Goal: Information Seeking & Learning: Learn about a topic

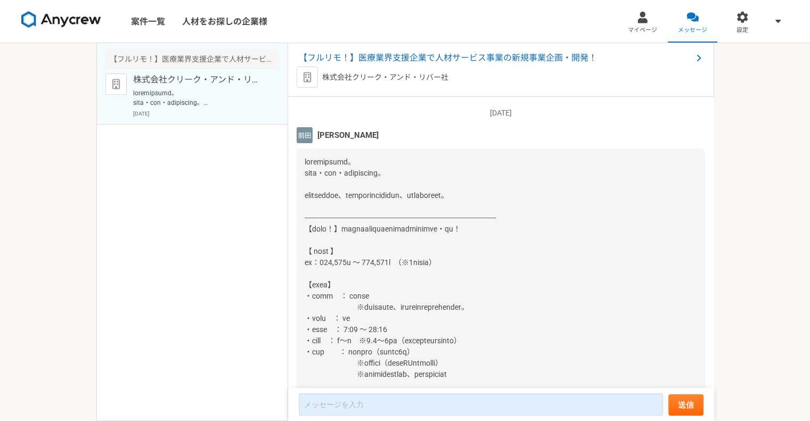
click at [227, 247] on div "【フルリモ！】医療業界支援企業で人材サービス事業の新規事業企画・開発！ 株式会社クリーク・アンド・リバー社 [DATE]" at bounding box center [192, 232] width 192 height 378
click at [396, 268] on div at bounding box center [501, 386] width 409 height 475
click at [445, 257] on span at bounding box center [401, 386] width 193 height 456
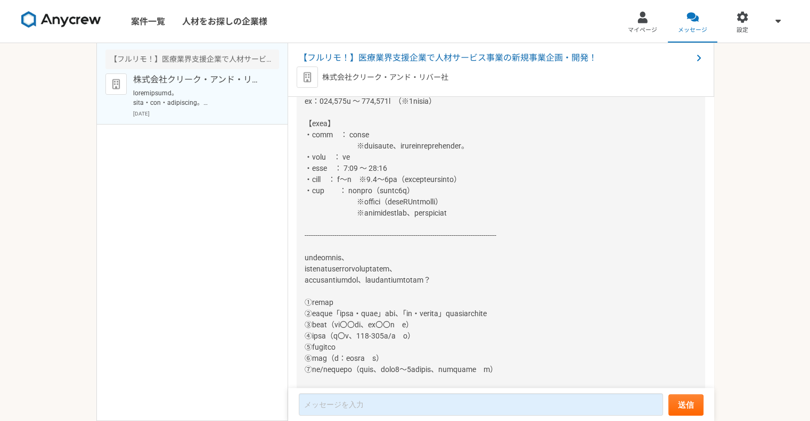
scroll to position [53, 0]
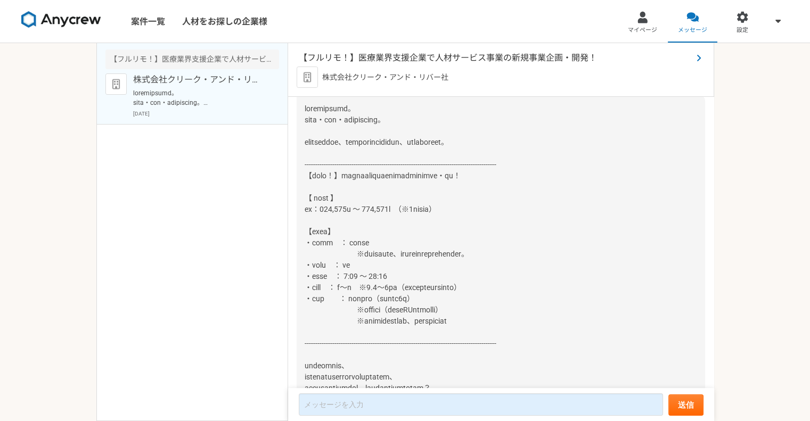
click at [451, 55] on span "【フルリモ！】医療業界支援企業で人材サービス事業の新規事業企画・開発！" at bounding box center [496, 58] width 394 height 13
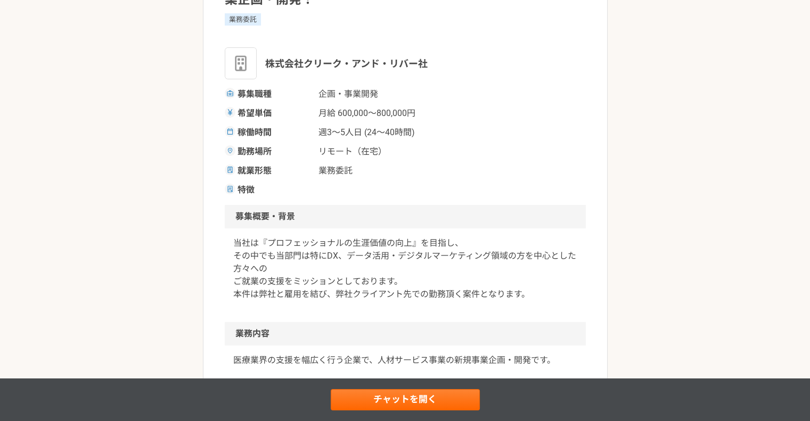
scroll to position [107, 0]
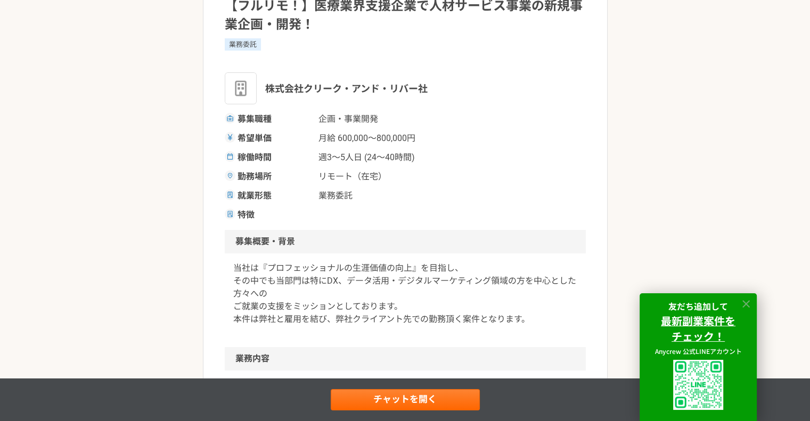
click at [744, 302] on icon at bounding box center [746, 304] width 12 height 12
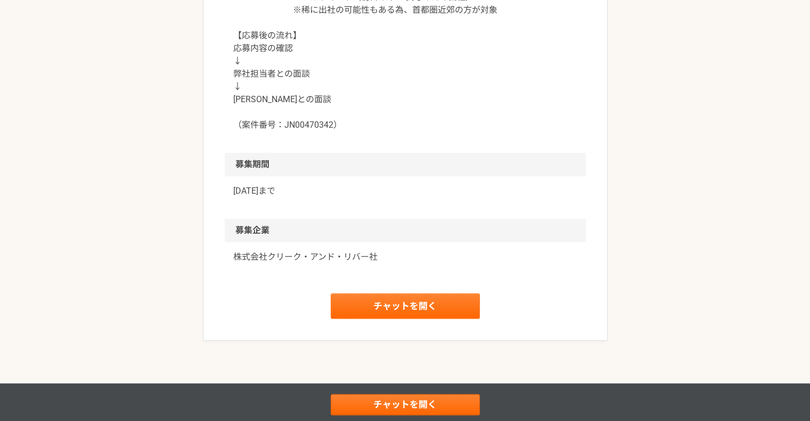
scroll to position [1170, 0]
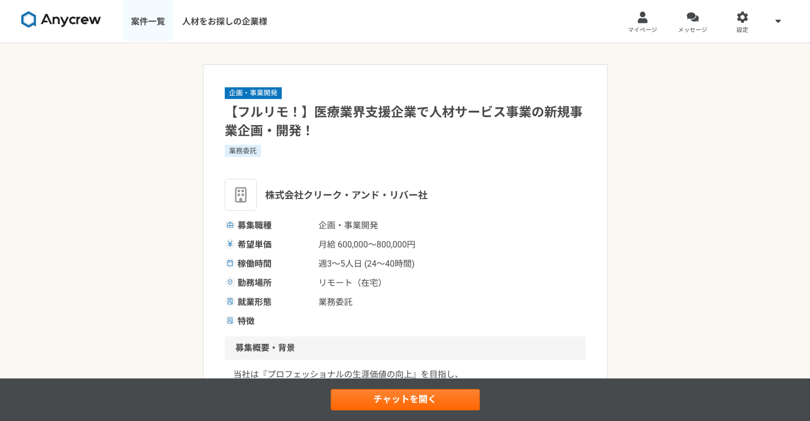
click at [157, 24] on link "案件一覧" at bounding box center [148, 21] width 51 height 43
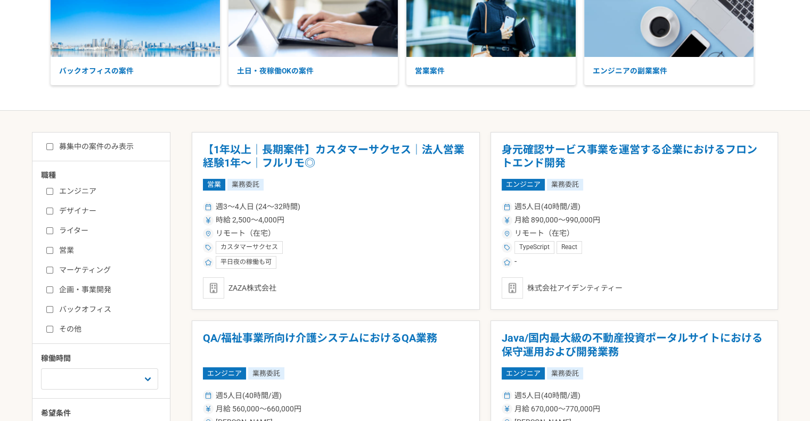
scroll to position [107, 0]
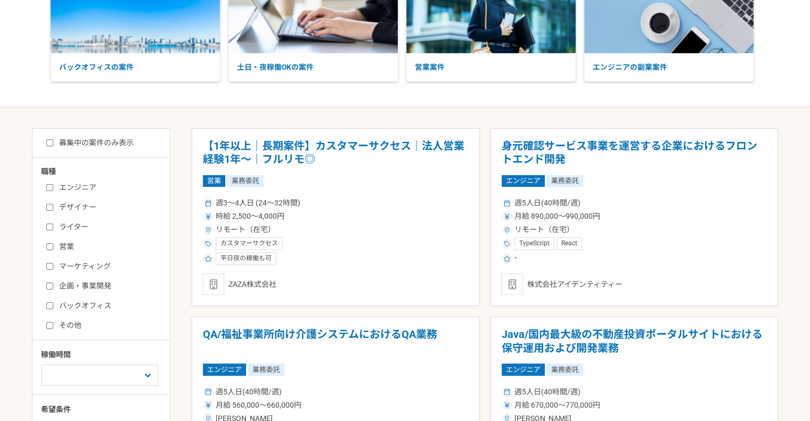
click at [47, 264] on input "マーケティング" at bounding box center [49, 266] width 7 height 7
checkbox input "true"
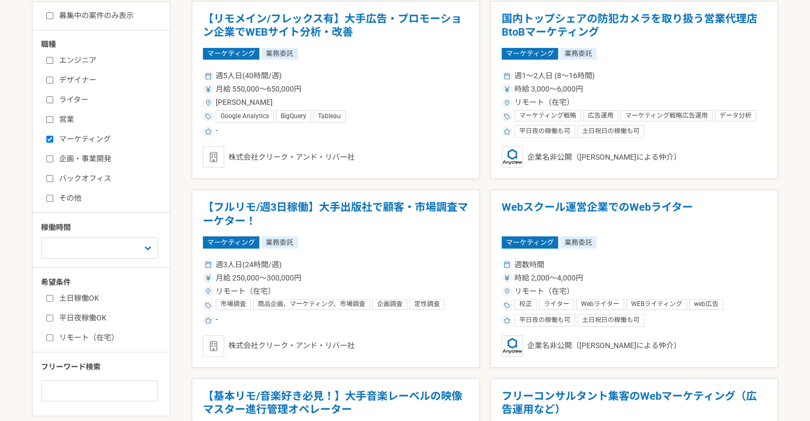
scroll to position [320, 0]
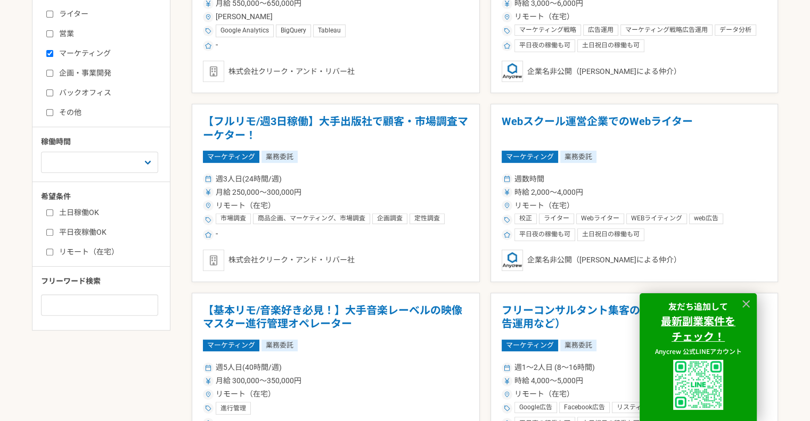
click at [47, 210] on input "土日稼働OK" at bounding box center [49, 212] width 7 height 7
checkbox input "true"
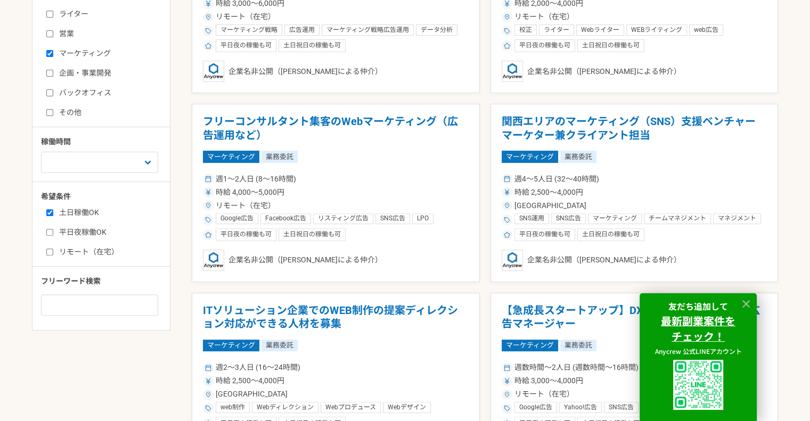
click at [50, 232] on input "平日夜稼働OK" at bounding box center [49, 232] width 7 height 7
checkbox input "true"
click at [50, 252] on input "リモート（在宅）" at bounding box center [49, 252] width 7 height 7
checkbox input "true"
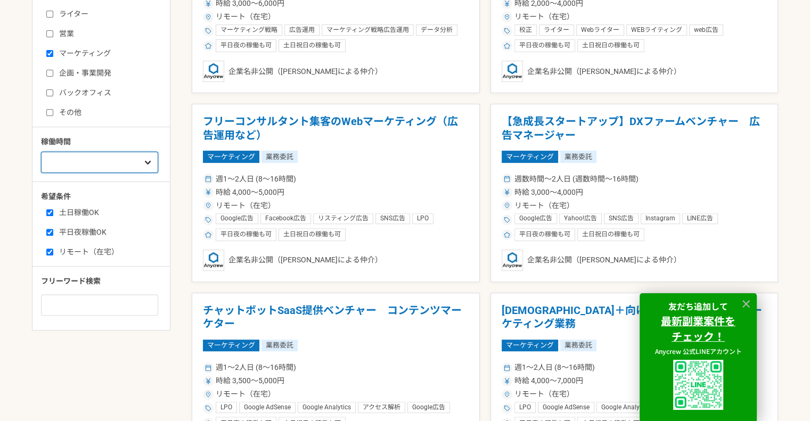
click at [134, 164] on select "週1人日（8時間）以下 週2人日（16時間）以下 週3人日（24時間）以下 週4人日（32時間）以下 週5人日（40時間）以下" at bounding box center [99, 162] width 117 height 21
select select "2"
click at [41, 152] on select "週1人日（8時間）以下 週2人日（16時間）以下 週3人日（24時間）以下 週4人日（32時間）以下 週5人日（40時間）以下" at bounding box center [99, 162] width 117 height 21
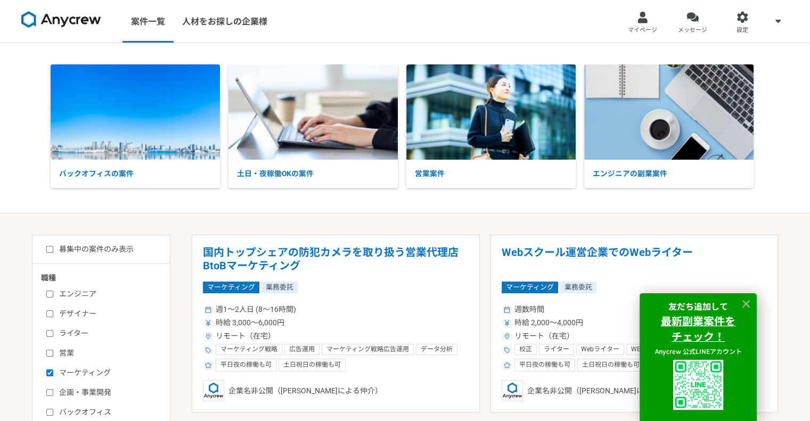
click at [52, 249] on input "募集中の案件のみ表示" at bounding box center [49, 249] width 7 height 7
checkbox input "true"
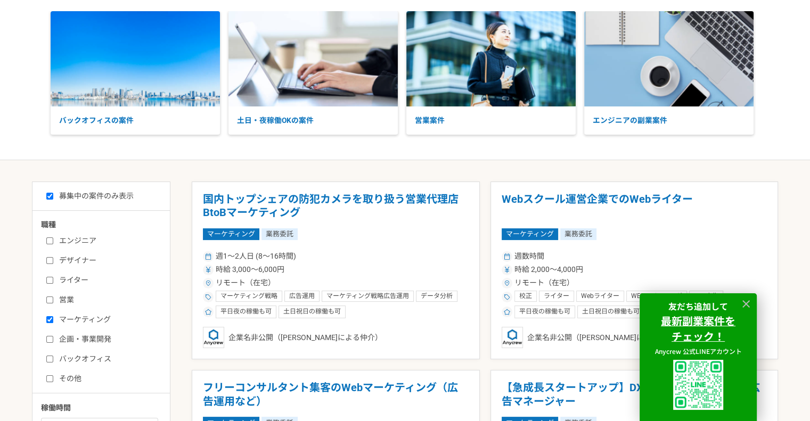
scroll to position [266, 0]
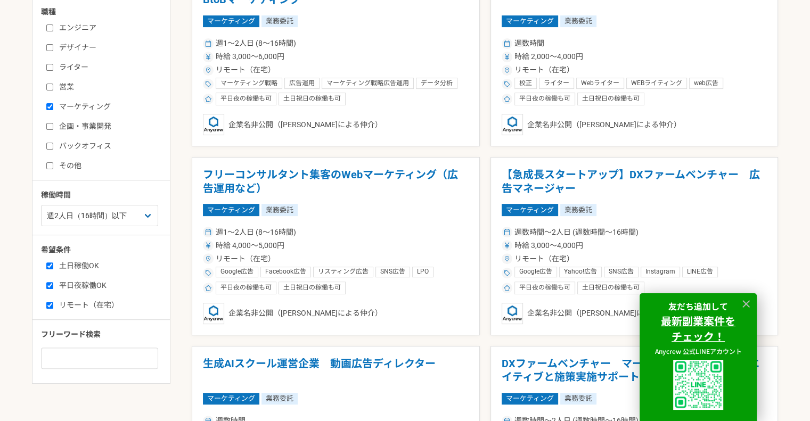
drag, startPoint x: 48, startPoint y: 282, endPoint x: 51, endPoint y: 262, distance: 20.9
click at [48, 282] on input "平日夜稼働OK" at bounding box center [49, 285] width 7 height 7
checkbox input "false"
click at [51, 263] on input "土日稼働OK" at bounding box center [49, 266] width 7 height 7
checkbox input "false"
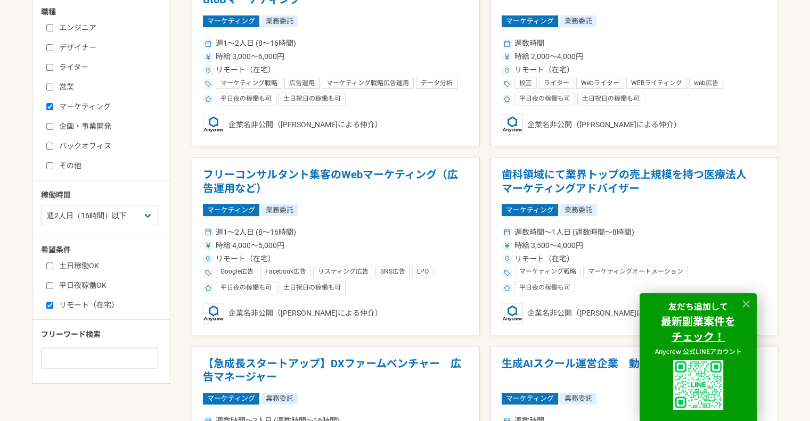
scroll to position [107, 0]
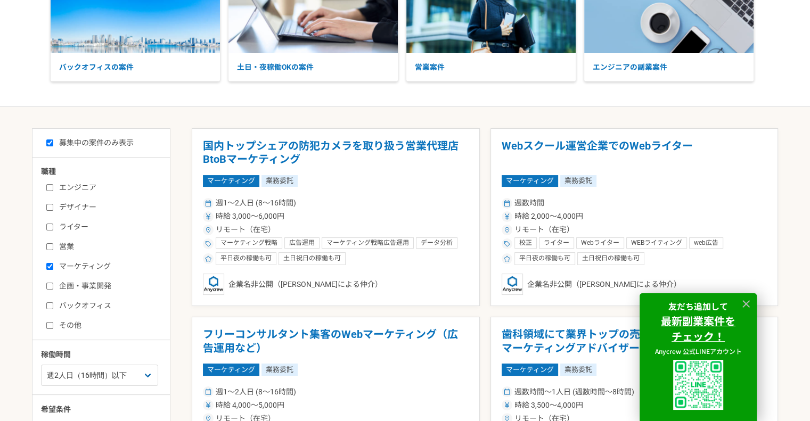
click at [484, 102] on div "バックオフィスの案件 土日・夜稼働OKの案件 営業案件 エンジニアの副業案件" at bounding box center [405, 22] width 810 height 170
click at [750, 301] on icon at bounding box center [746, 304] width 12 height 12
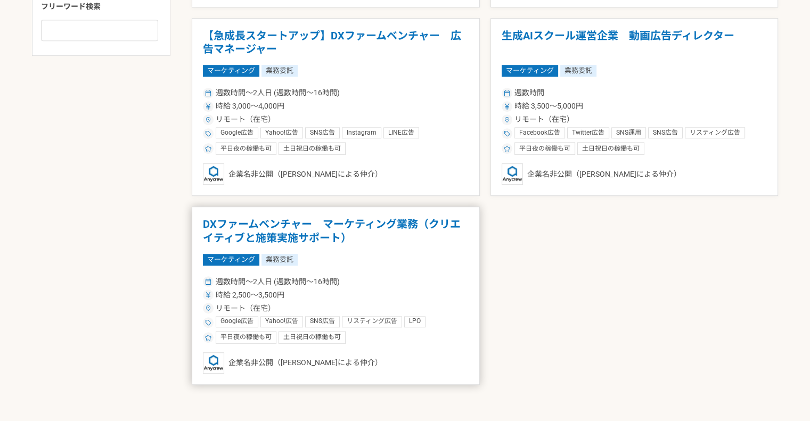
scroll to position [686, 0]
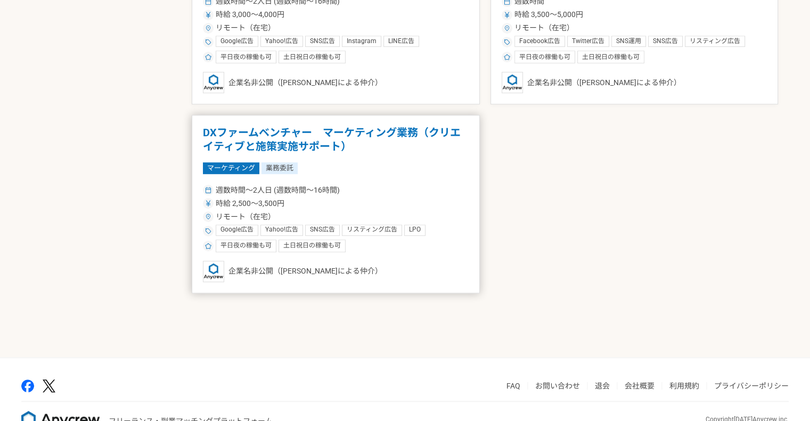
click at [440, 155] on article "DXファームベンチャー　マーケティング業務（クリエイティブと施策実施サポート） マーケティング 業務委託 週数時間〜2人日 (週数時間〜16時間) 時給 2,…" at bounding box center [336, 204] width 288 height 178
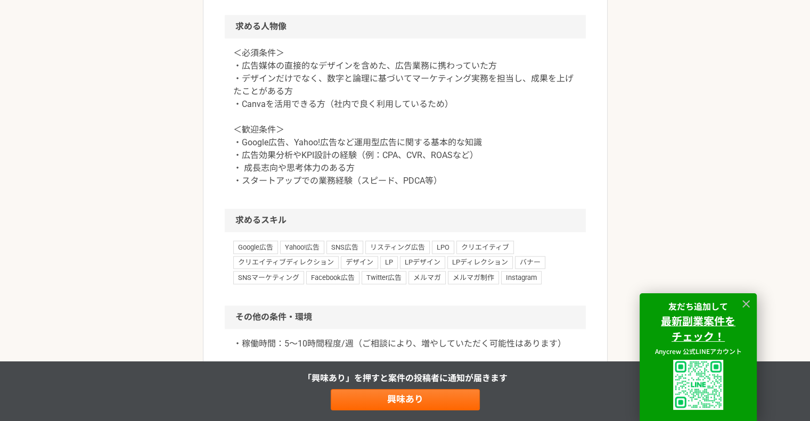
scroll to position [1172, 0]
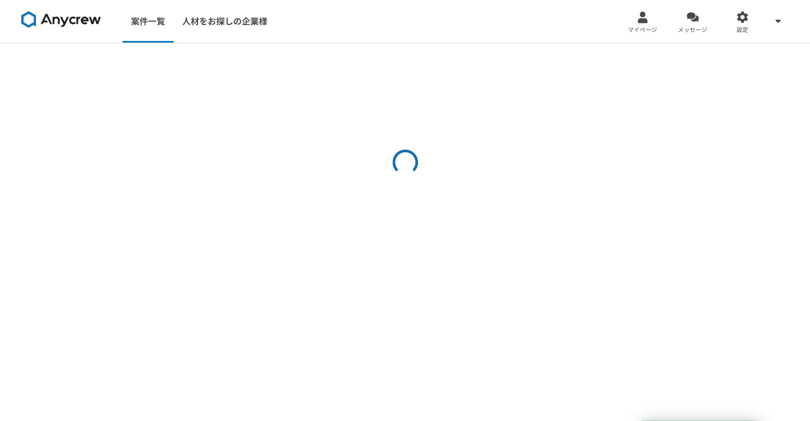
select select "2"
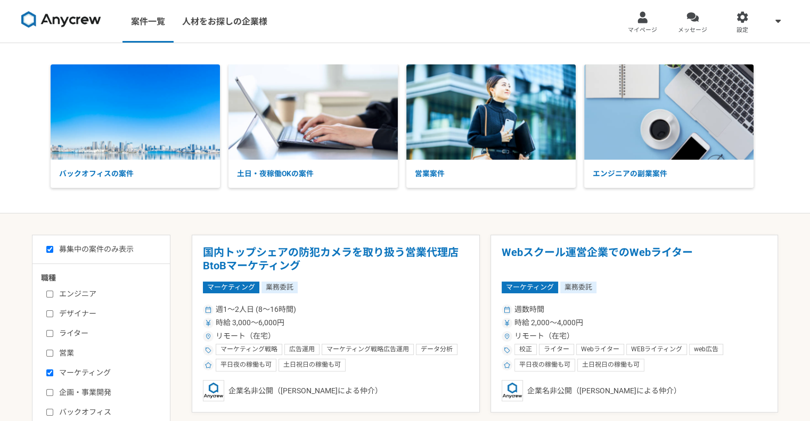
scroll to position [320, 0]
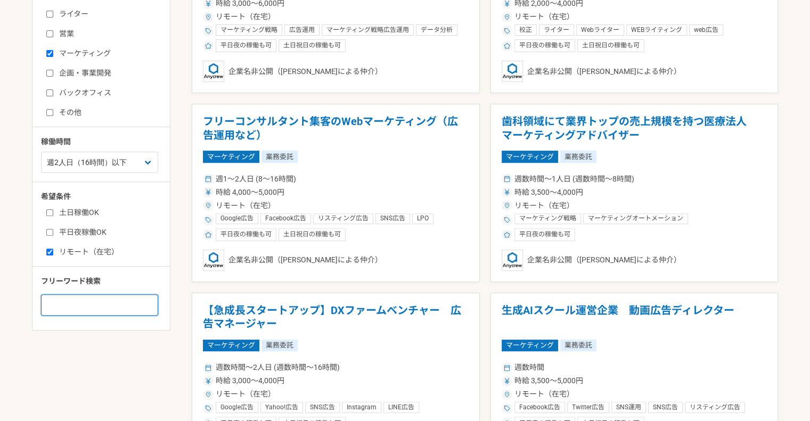
click at [117, 298] on input at bounding box center [99, 305] width 117 height 21
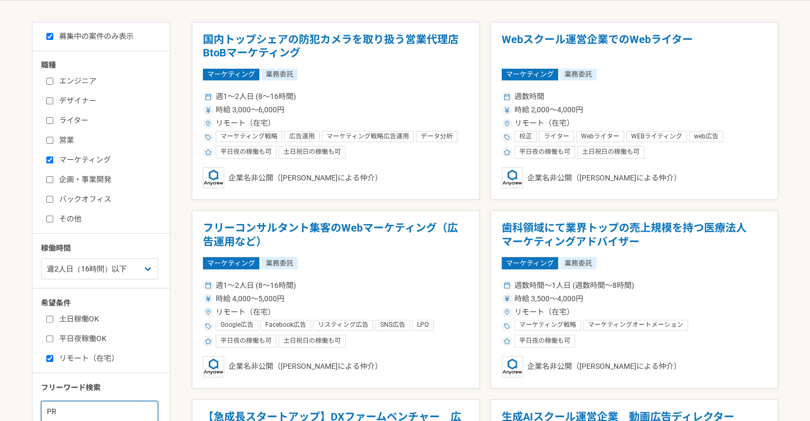
type input "PR"
click at [99, 156] on label "マーケティング" at bounding box center [107, 159] width 123 height 11
click at [53, 157] on input "マーケティング" at bounding box center [49, 160] width 7 height 7
checkbox input "false"
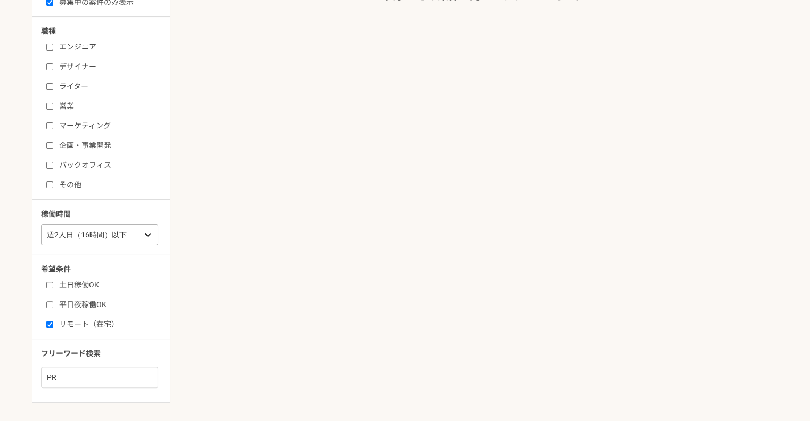
scroll to position [288, 0]
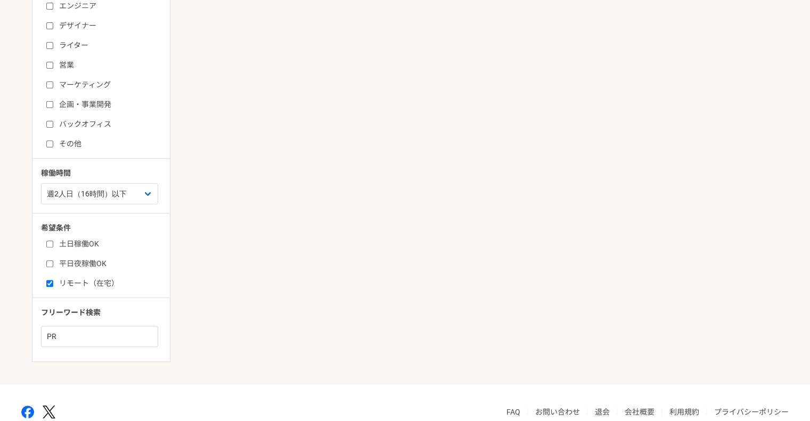
click at [77, 323] on div "フリーワード検索 PR" at bounding box center [105, 327] width 129 height 40
click at [87, 342] on input "PR" at bounding box center [99, 336] width 117 height 21
type input "P"
type input "広報"
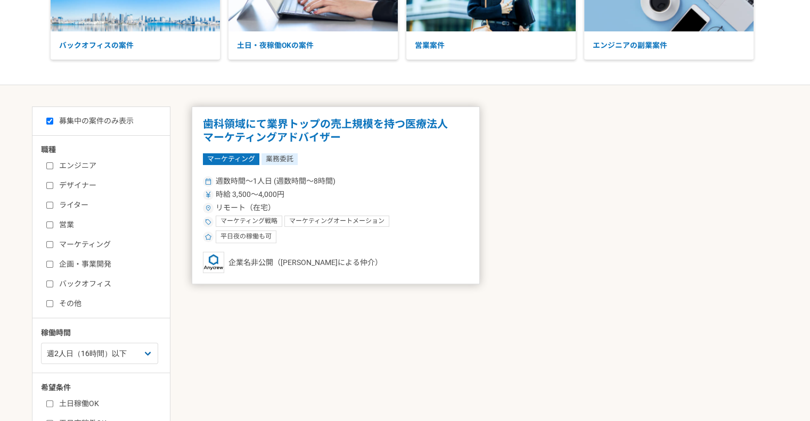
click at [416, 142] on h1 "歯科領域にて業界トップの売上規模を持つ医療法人　マーケティングアドバイザー" at bounding box center [336, 131] width 266 height 27
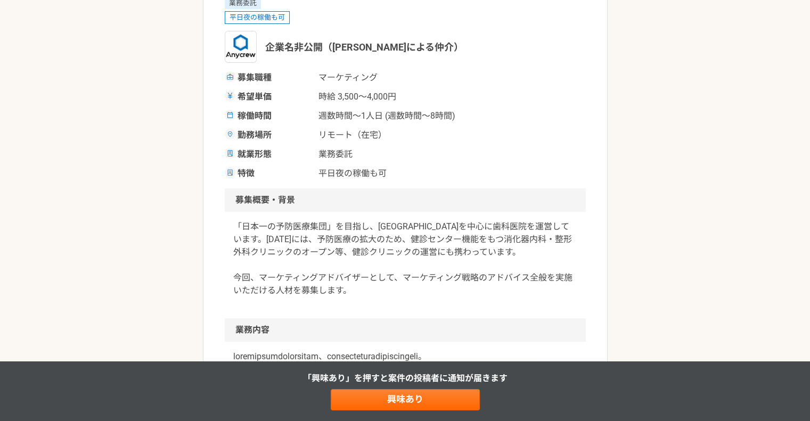
scroll to position [213, 0]
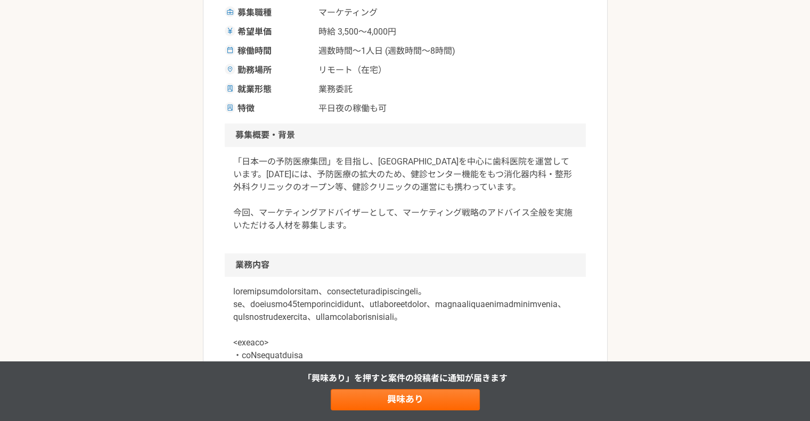
click at [292, 186] on p "「日本一の予防医療集団」を目指し、愛知県を中心に歯科医院を運営しています。2020年6月には、予防医療の拡大のため、健診センター機能をもつ消化器内科・整形外科…" at bounding box center [405, 194] width 344 height 77
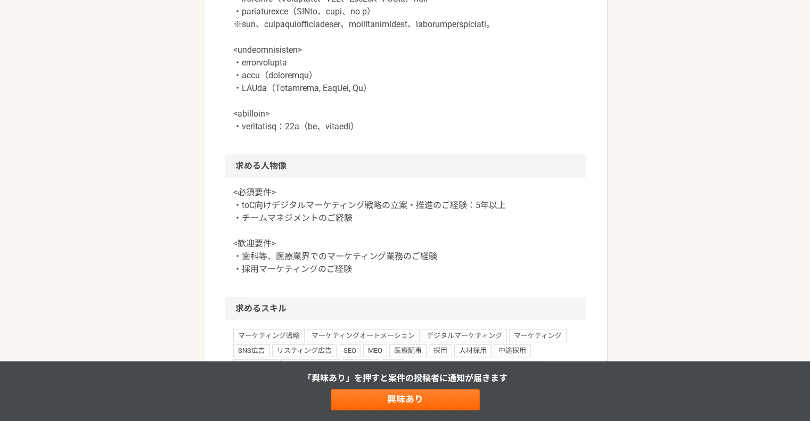
scroll to position [639, 0]
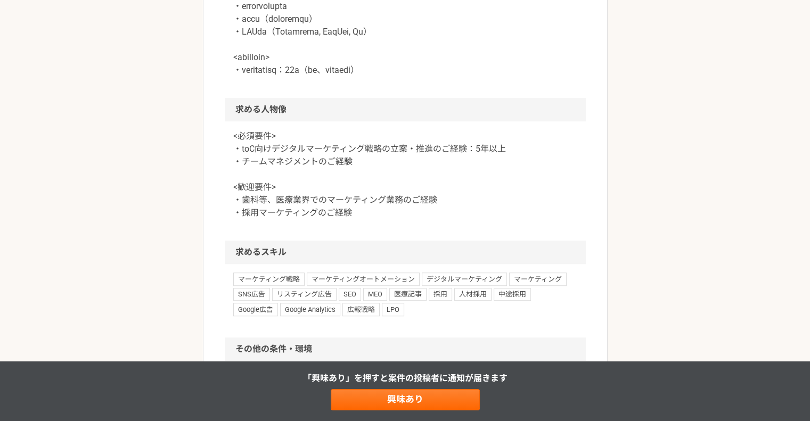
click at [383, 185] on p "<必須要件> ・toC向けデジタルマーケティング戦略の立案・推進のご経験：5年以上 ・チームマネジメントのご経験 <歓迎要件> ・歯科等、医療業界でのマーケテ…" at bounding box center [405, 174] width 344 height 89
click at [184, 210] on div "マーケティング 歯科領域にて業界トップの売上規模を持つ医療法人　マーケティングアドバイザー 業務委託 平日夜の稼働も可 企業名非公開（エニィクルーによる仲介）…" at bounding box center [405, 70] width 810 height 1333
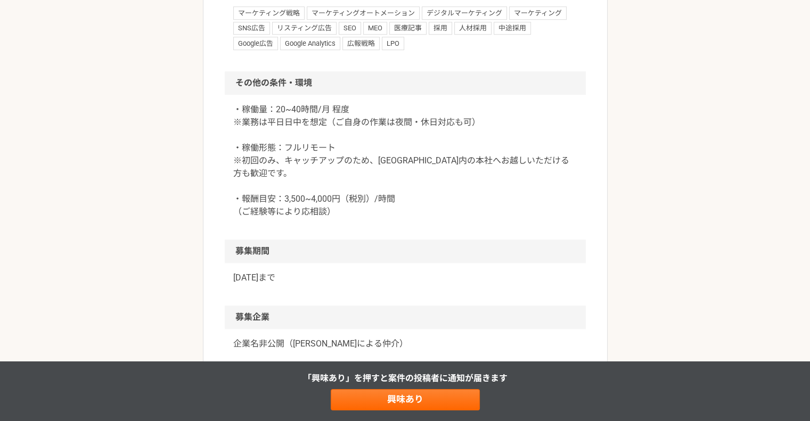
scroll to position [1084, 0]
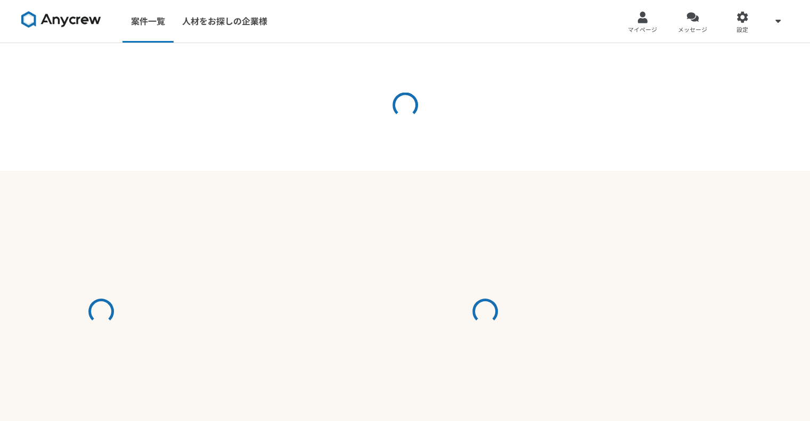
select select "2"
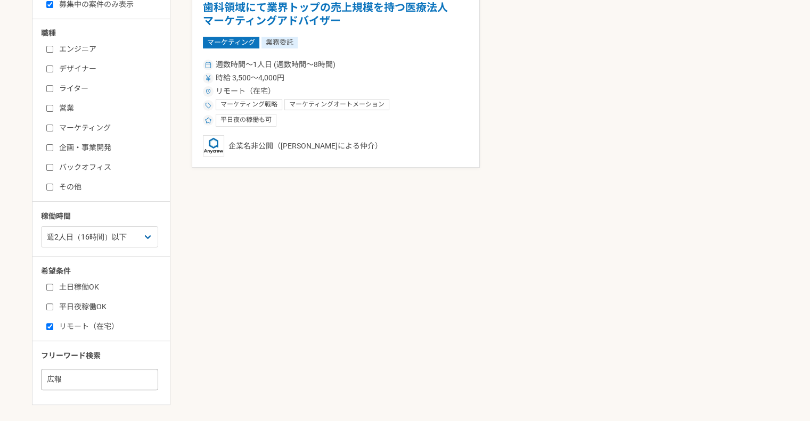
scroll to position [320, 0]
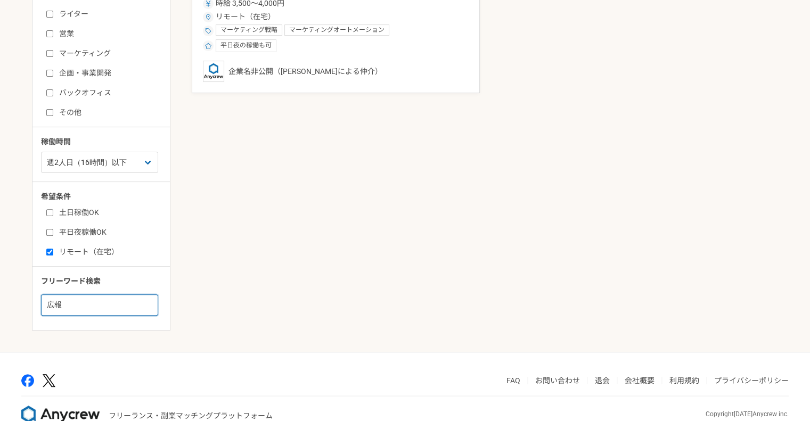
click at [92, 307] on input "広報" at bounding box center [99, 305] width 117 height 21
type input "広"
click at [0, 263] on main "募集中の案件のみ表示 職種 エンジニア デザイナー ライター 営業 マーケティング 企画・事業開発 バックオフィス その他 稼働時間 週1人日（8時間）以下 …" at bounding box center [405, 123] width 810 height 458
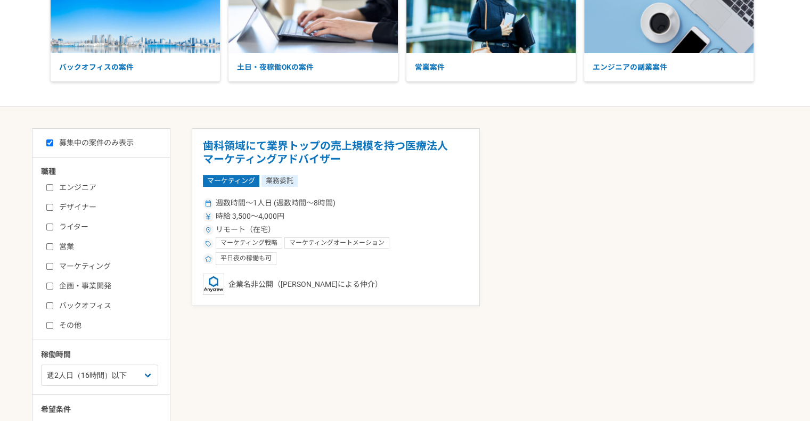
click at [51, 264] on input "マーケティング" at bounding box center [49, 266] width 7 height 7
checkbox input "true"
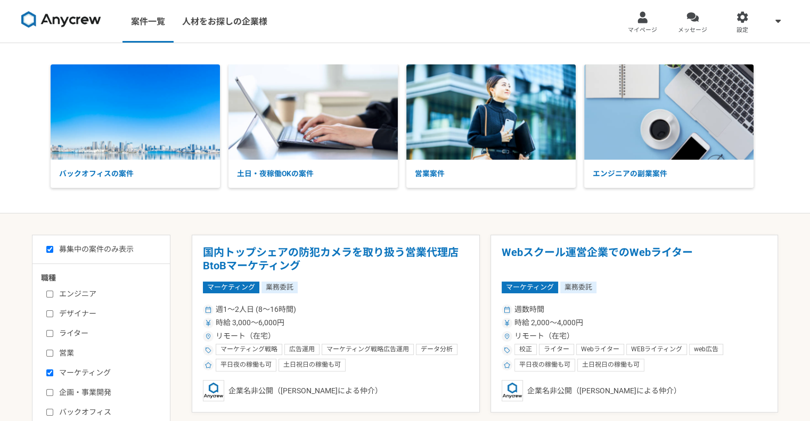
click at [65, 29] on link at bounding box center [61, 21] width 88 height 29
checkbox input "false"
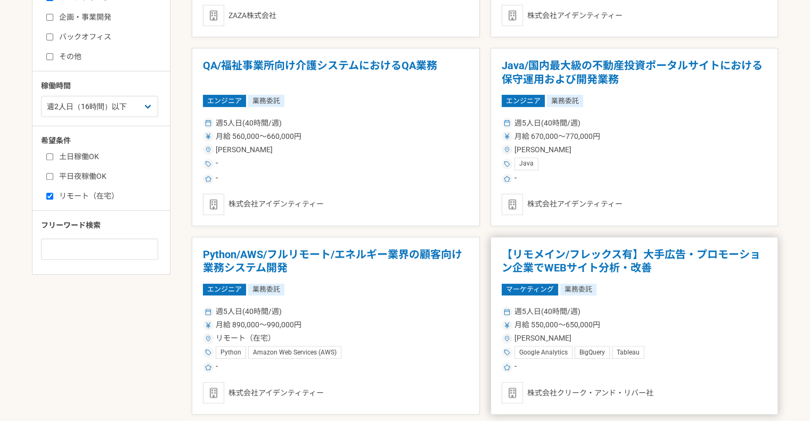
scroll to position [479, 0]
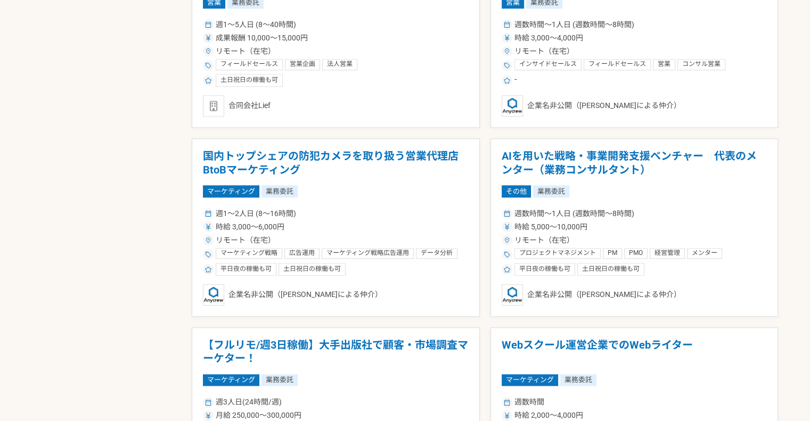
scroll to position [852, 0]
